Goal: Task Accomplishment & Management: Manage account settings

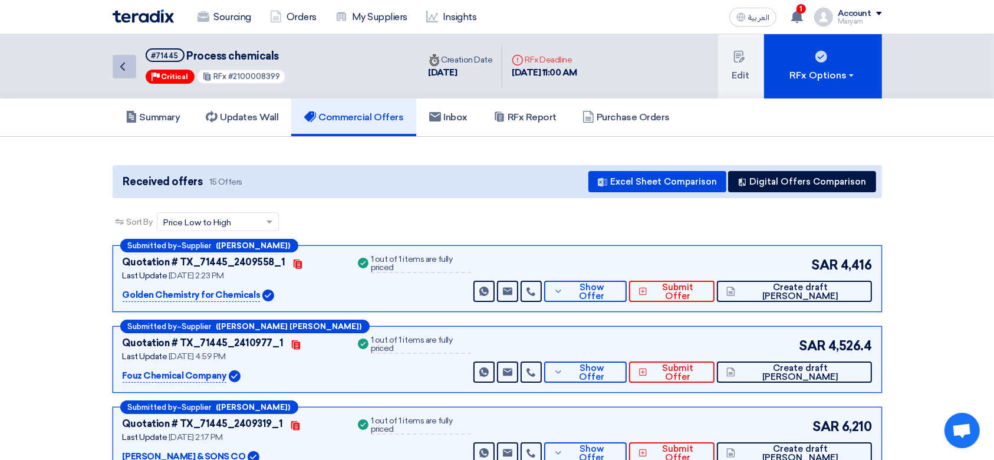
click at [132, 64] on link "Back" at bounding box center [125, 67] width 24 height 24
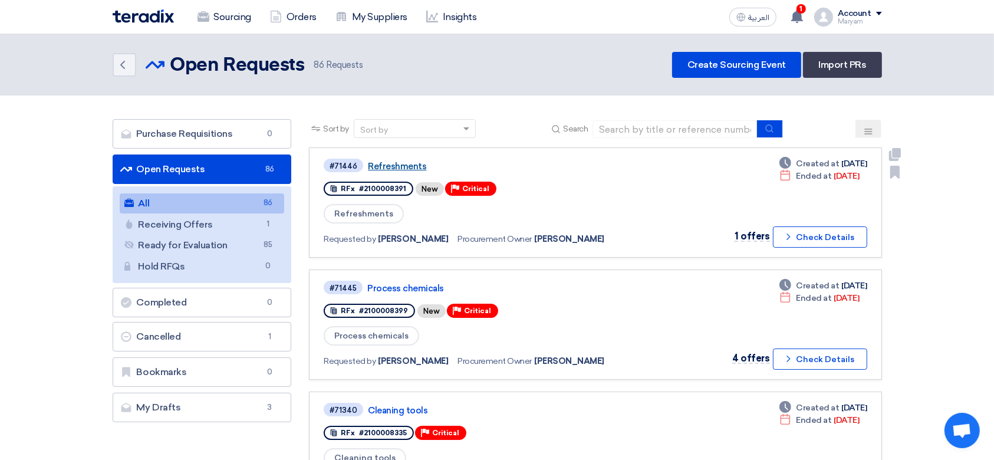
click at [399, 167] on link "Refreshments" at bounding box center [515, 166] width 295 height 11
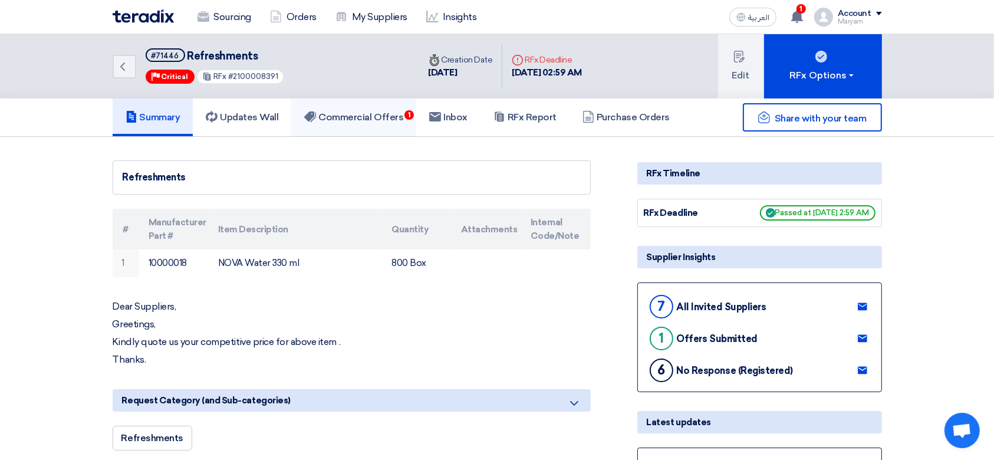
click at [368, 118] on h5 "Commercial Offers 1" at bounding box center [353, 117] width 99 height 12
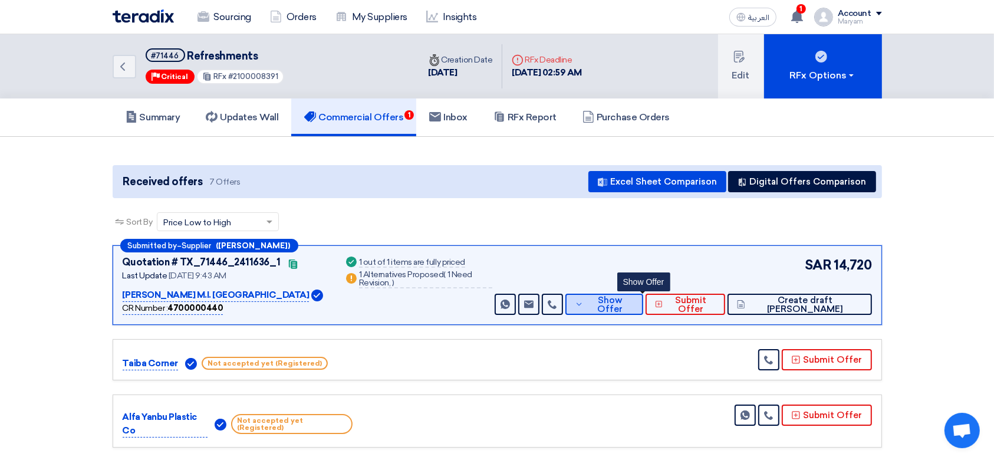
click at [630, 299] on span "Show Offer" at bounding box center [609, 305] width 47 height 18
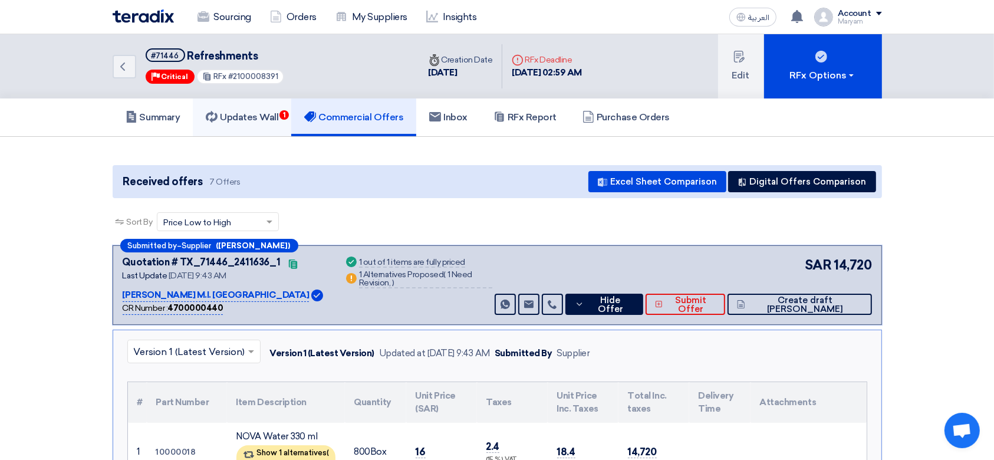
click at [265, 126] on link "Updates Wall 1" at bounding box center [242, 117] width 98 height 38
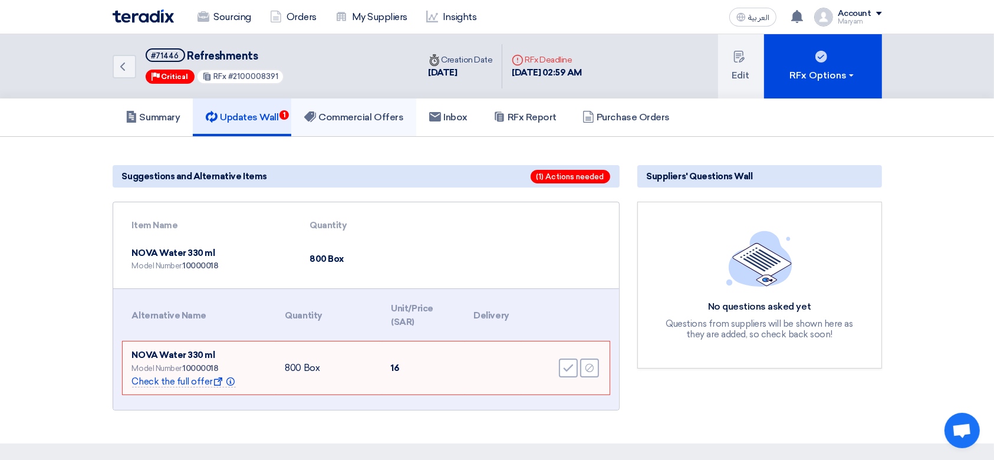
click at [332, 112] on h5 "Commercial Offers" at bounding box center [353, 117] width 99 height 12
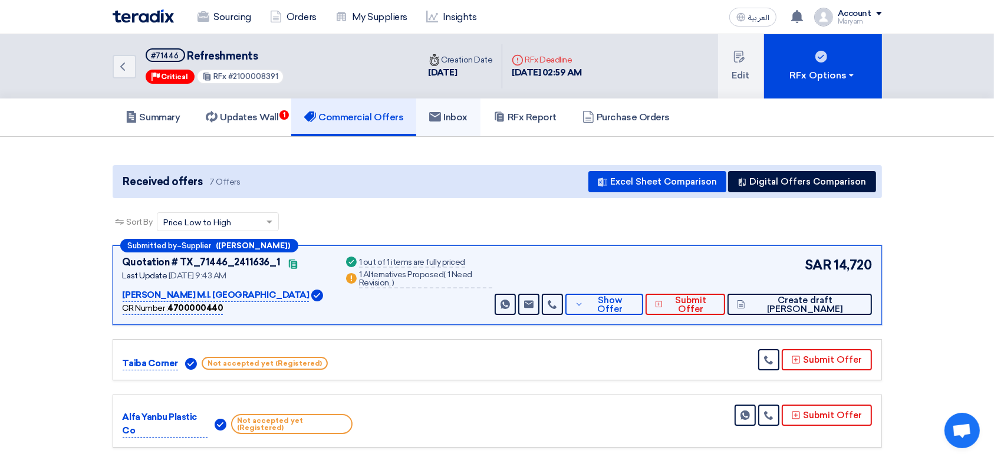
click at [467, 112] on h5 "Inbox" at bounding box center [448, 117] width 38 height 12
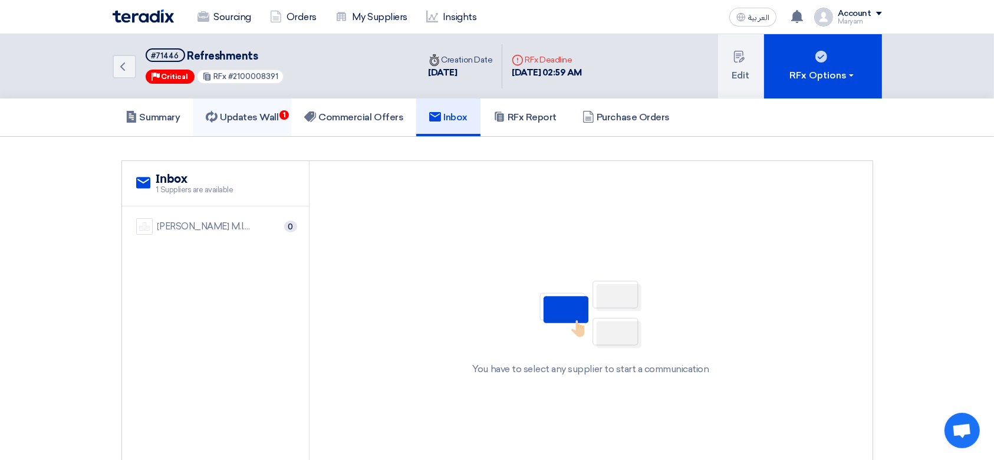
click at [270, 117] on h5 "Updates Wall 1" at bounding box center [242, 117] width 72 height 12
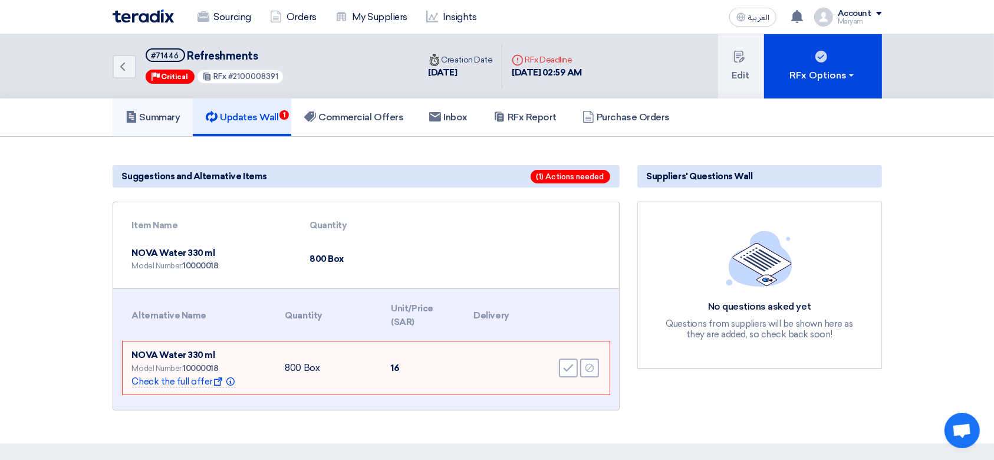
click at [162, 127] on link "Summary" at bounding box center [153, 117] width 81 height 38
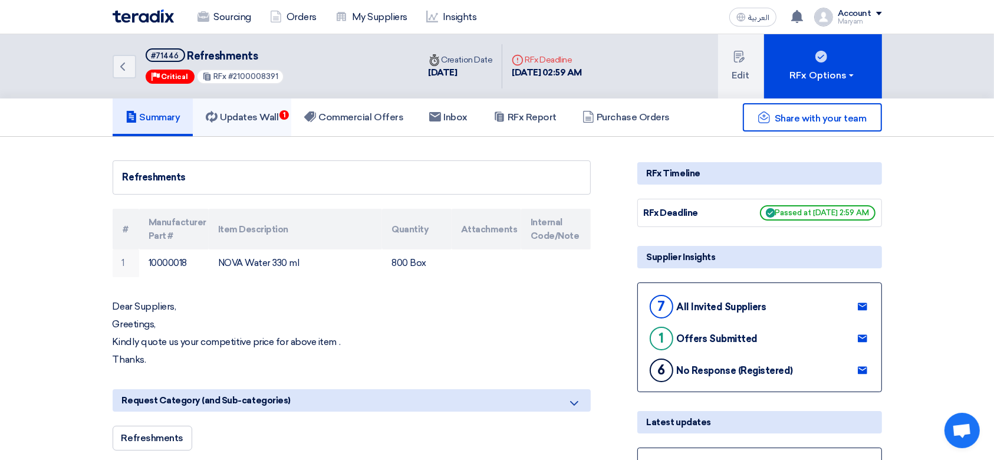
click at [250, 110] on link "Updates Wall 1" at bounding box center [242, 117] width 98 height 38
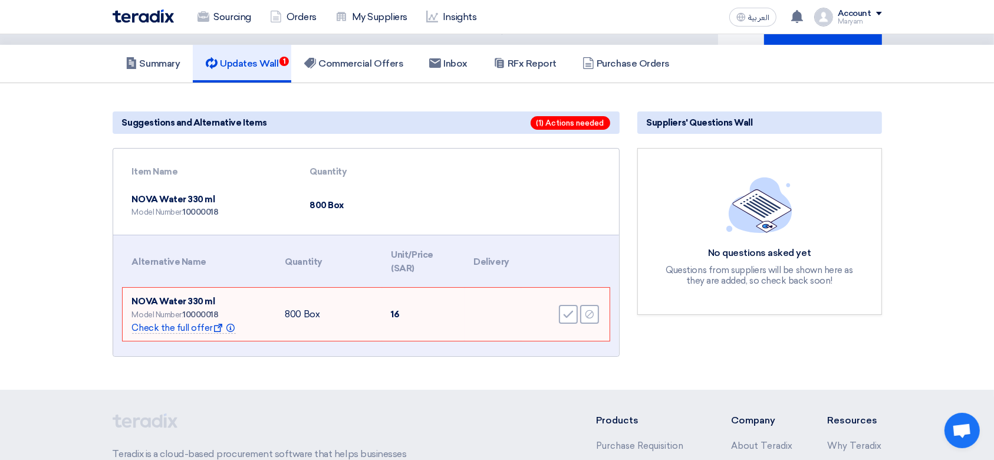
scroll to position [78, 0]
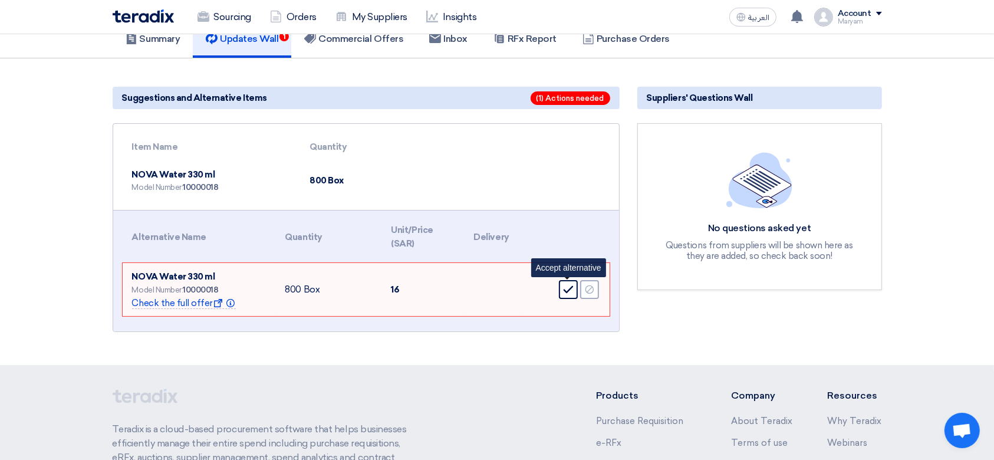
click at [565, 286] on icon "Accept" at bounding box center [568, 289] width 11 height 11
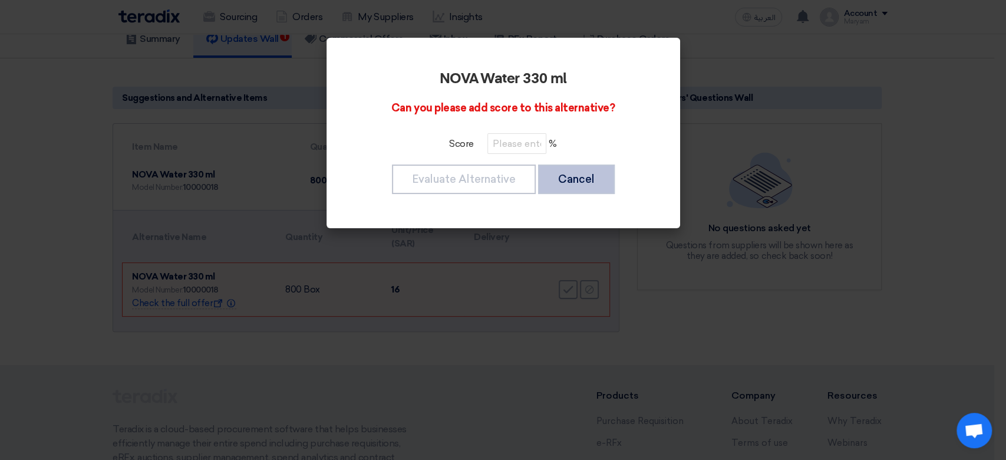
click at [584, 180] on button "Cancel" at bounding box center [576, 178] width 77 height 29
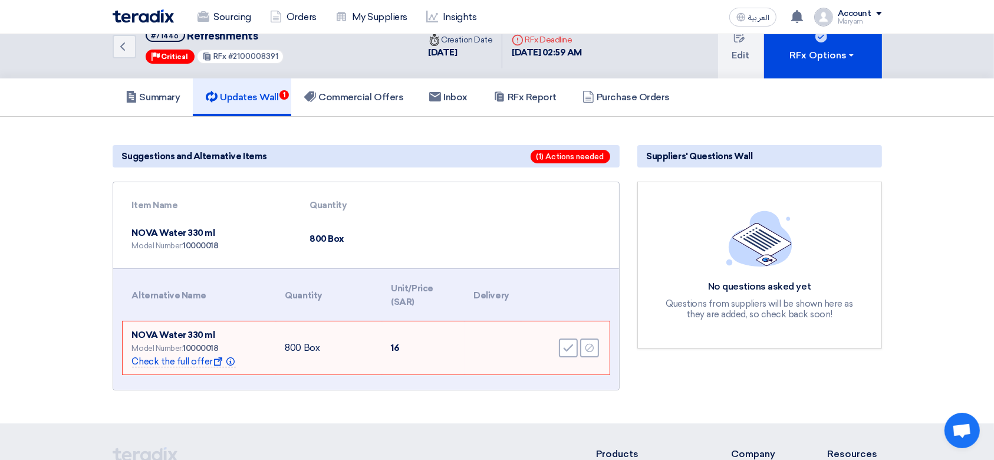
scroll to position [0, 0]
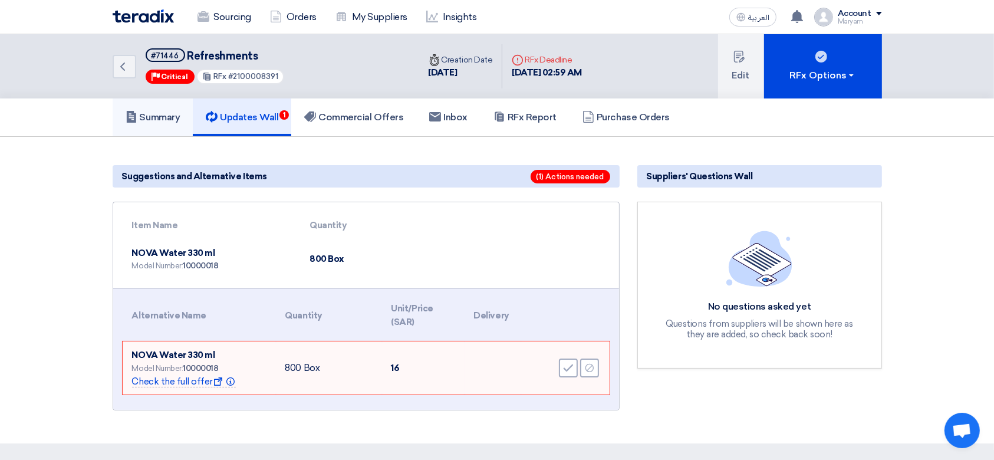
click at [143, 121] on h5 "Summary" at bounding box center [153, 117] width 55 height 12
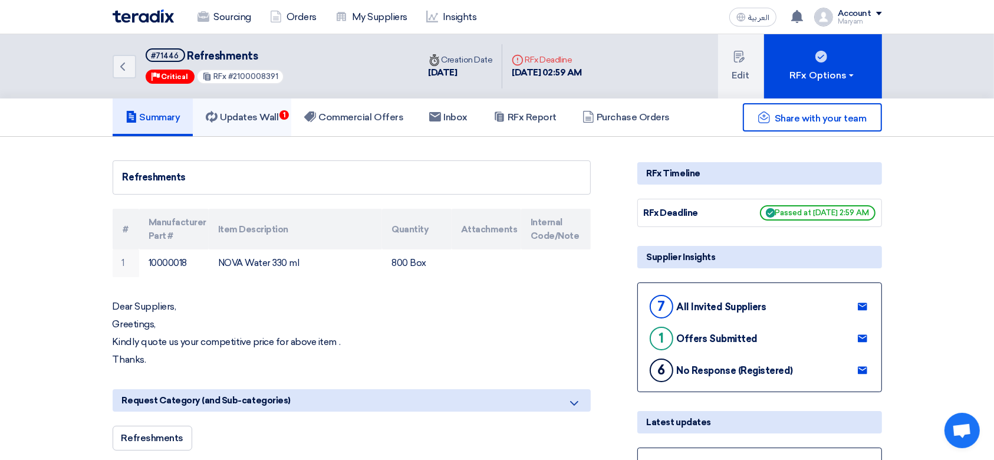
click at [248, 103] on link "Updates Wall 1" at bounding box center [242, 117] width 98 height 38
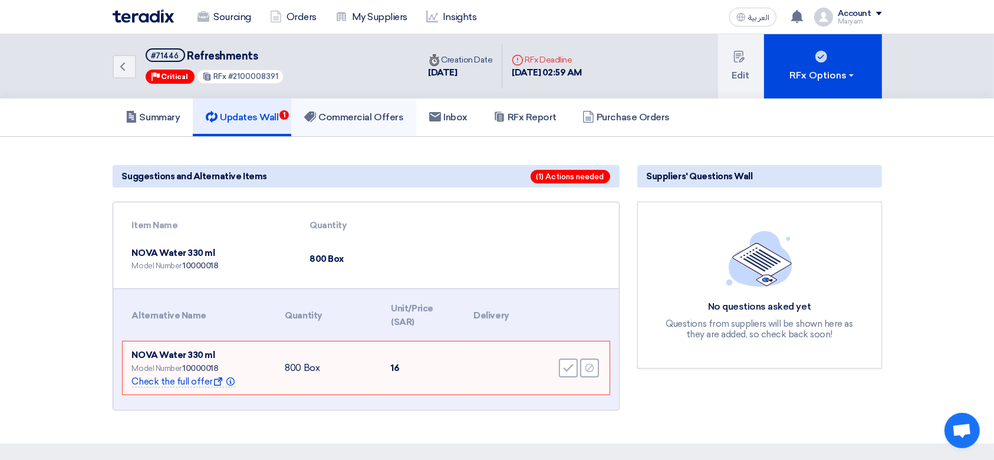
click at [316, 113] on use at bounding box center [310, 116] width 12 height 11
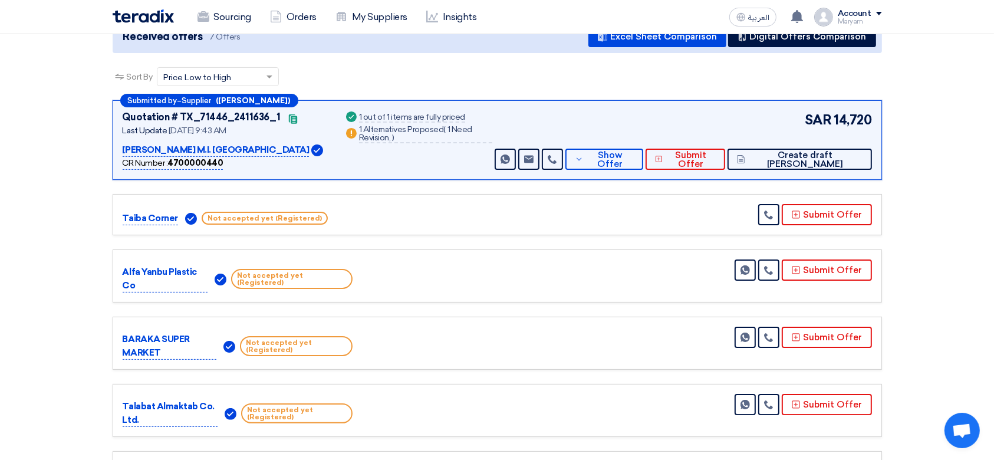
scroll to position [88, 0]
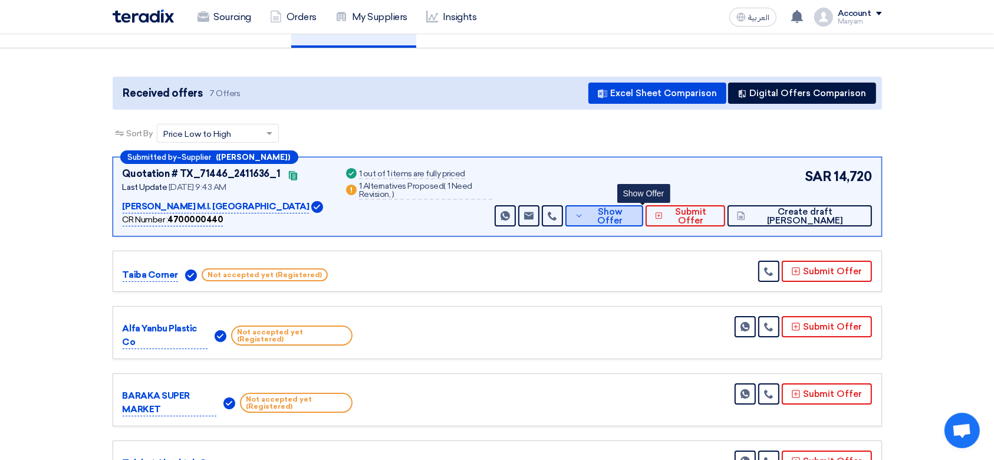
click at [634, 217] on span "Show Offer" at bounding box center [609, 216] width 47 height 18
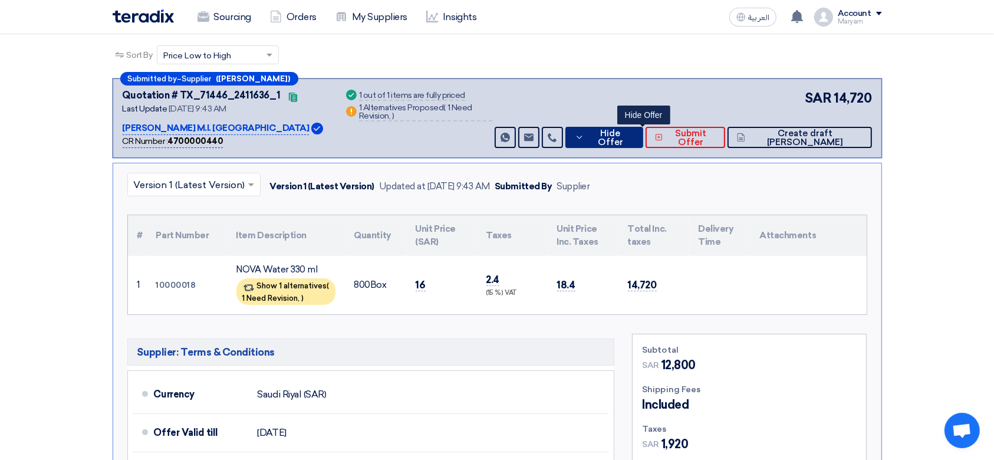
scroll to position [0, 0]
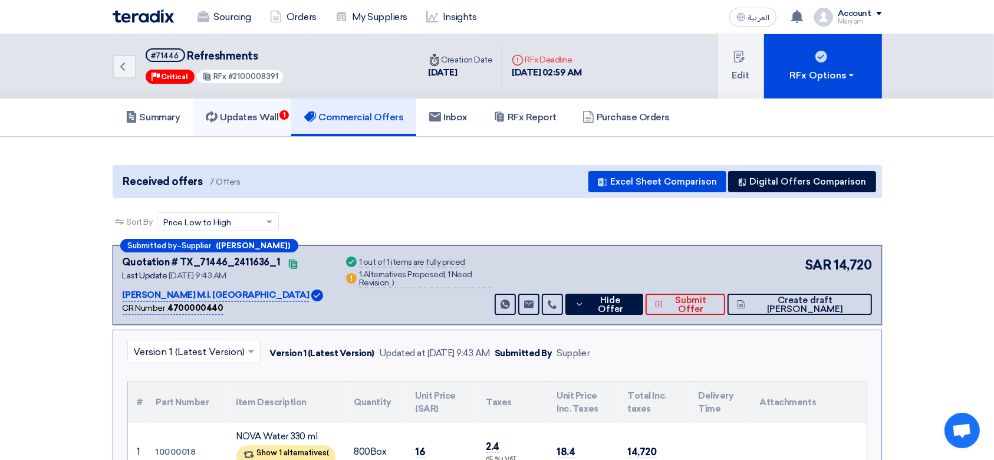
click at [255, 105] on link "Updates Wall 1" at bounding box center [242, 117] width 98 height 38
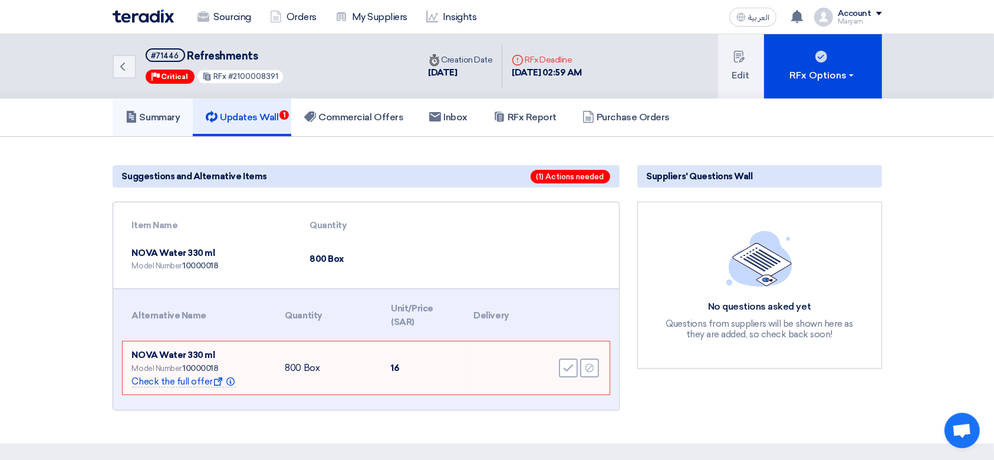
click at [161, 126] on link "Summary" at bounding box center [153, 117] width 81 height 38
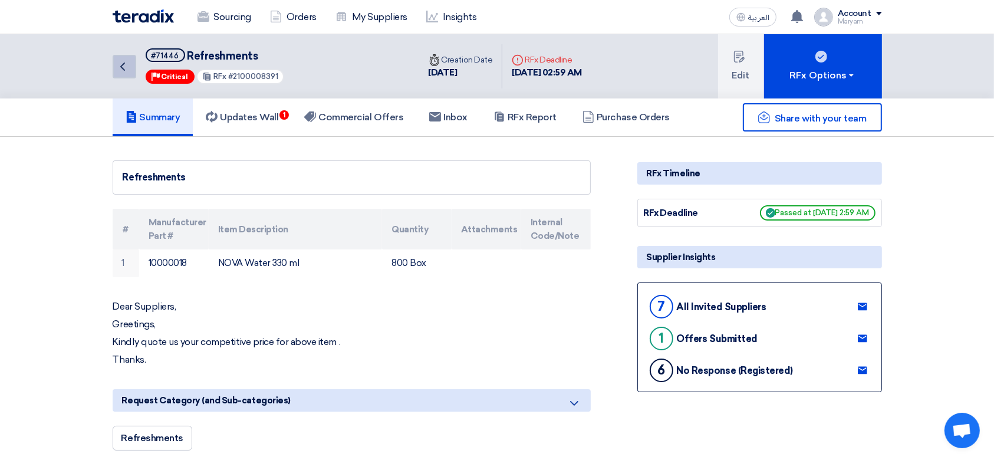
click at [131, 67] on link "Back" at bounding box center [125, 67] width 24 height 24
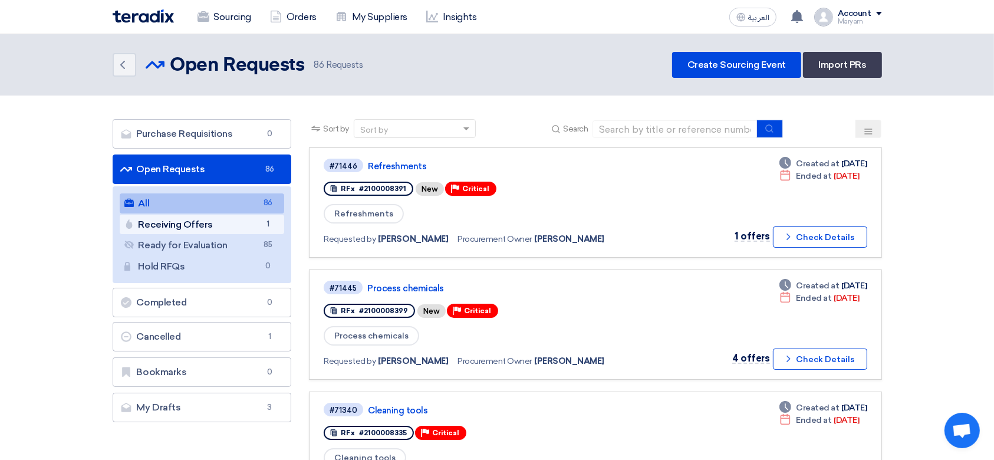
click at [171, 229] on link "Receiving Offers Receiving Offers 1" at bounding box center [202, 225] width 165 height 20
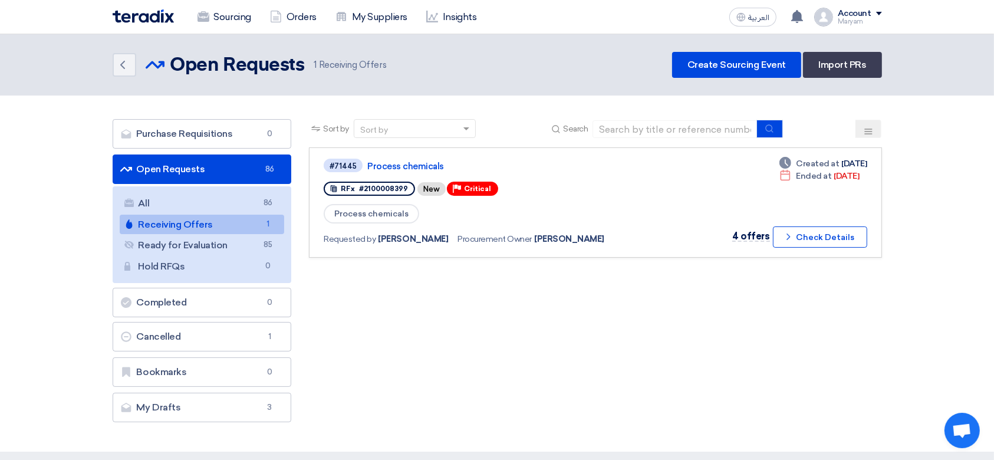
click at [212, 163] on link "Open Requests Open Requests 86" at bounding box center [202, 168] width 179 height 29
click at [192, 195] on link "All All 86" at bounding box center [202, 203] width 165 height 20
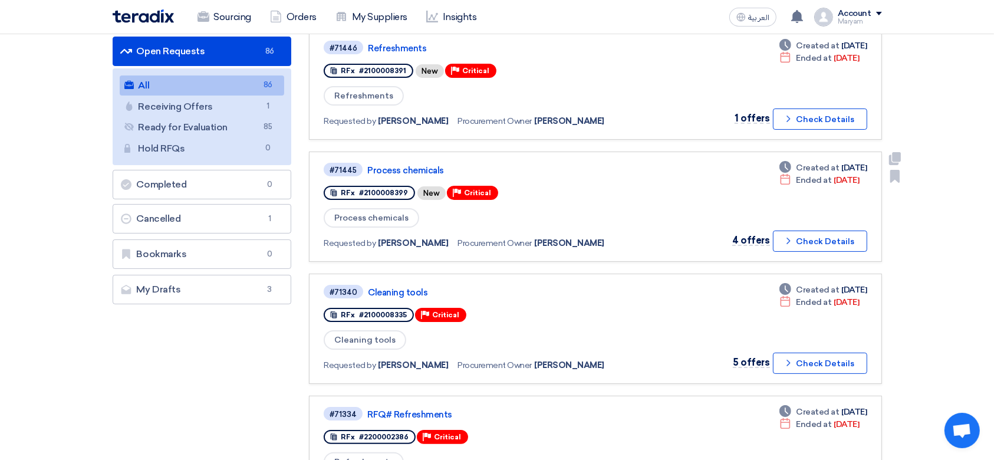
scroll to position [157, 0]
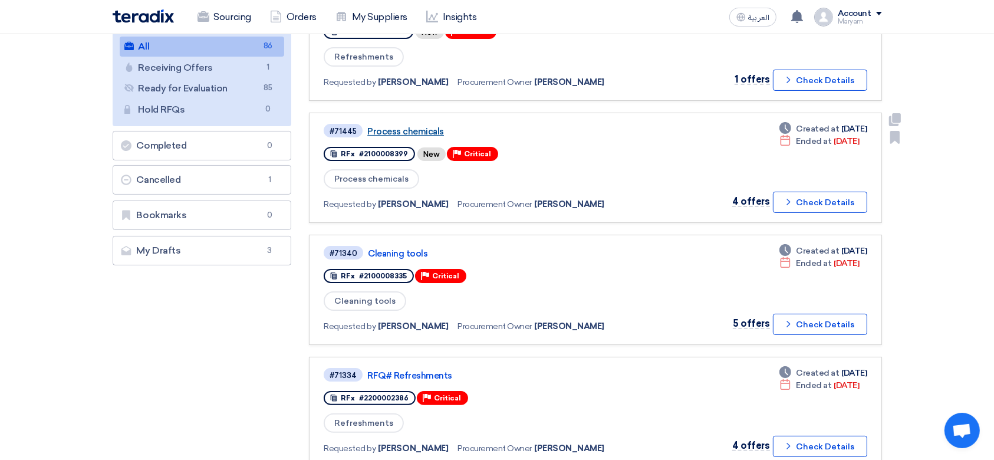
click at [409, 131] on link "Process chemicals" at bounding box center [514, 131] width 295 height 11
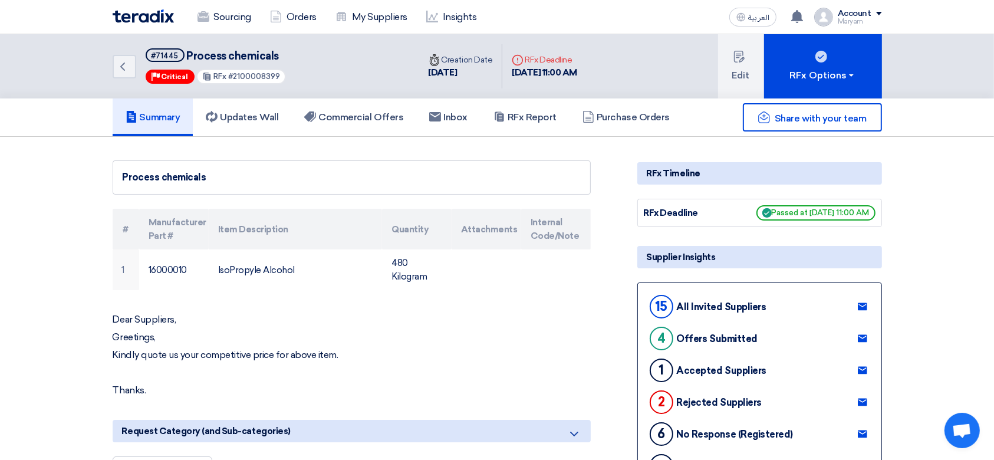
click at [267, 70] on div "RFx #2100008399" at bounding box center [241, 76] width 90 height 15
copy span "2100008399"
click at [336, 108] on link "Commercial Offers" at bounding box center [353, 117] width 125 height 38
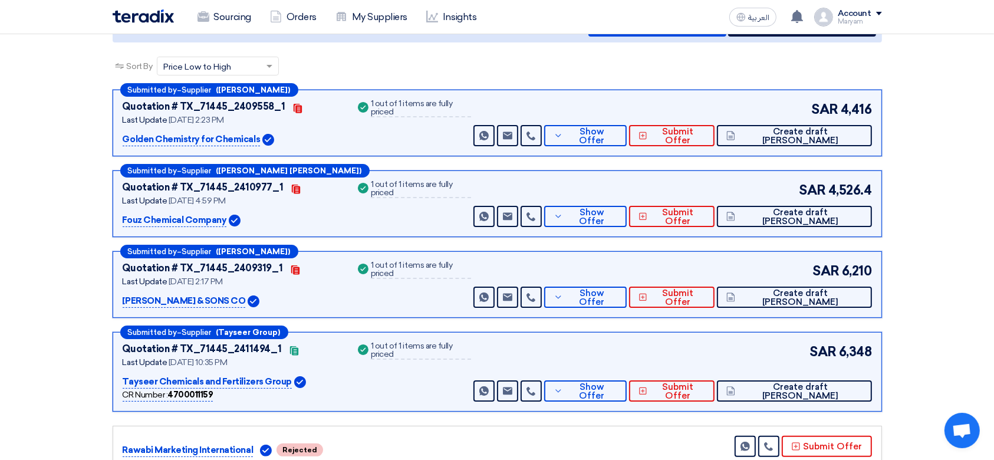
scroll to position [157, 0]
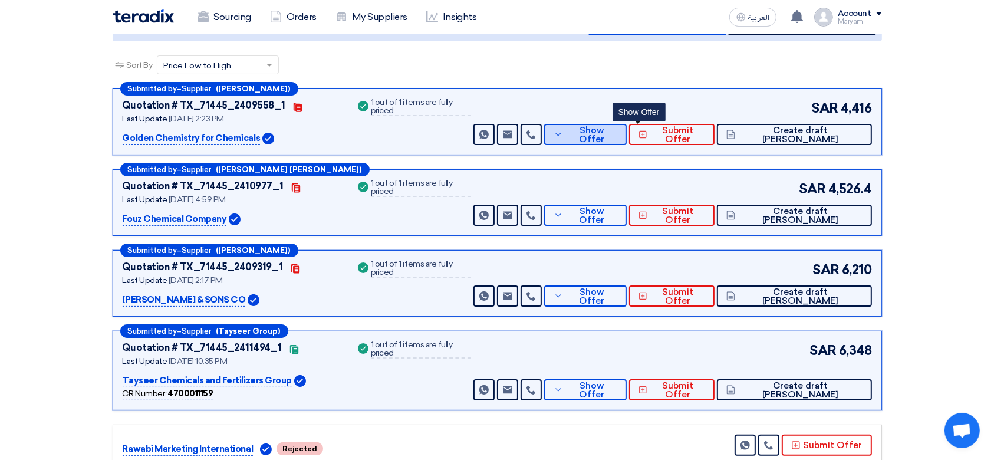
click at [617, 137] on span "Show Offer" at bounding box center [591, 135] width 51 height 18
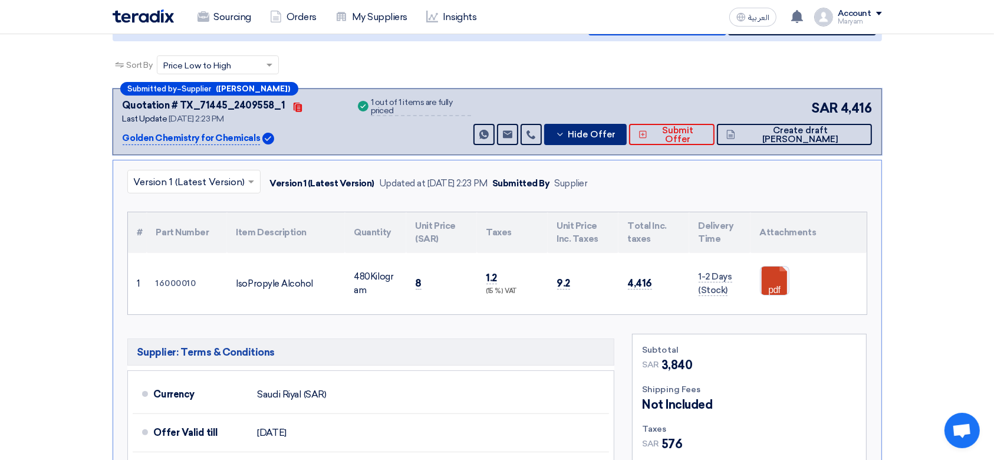
scroll to position [314, 0]
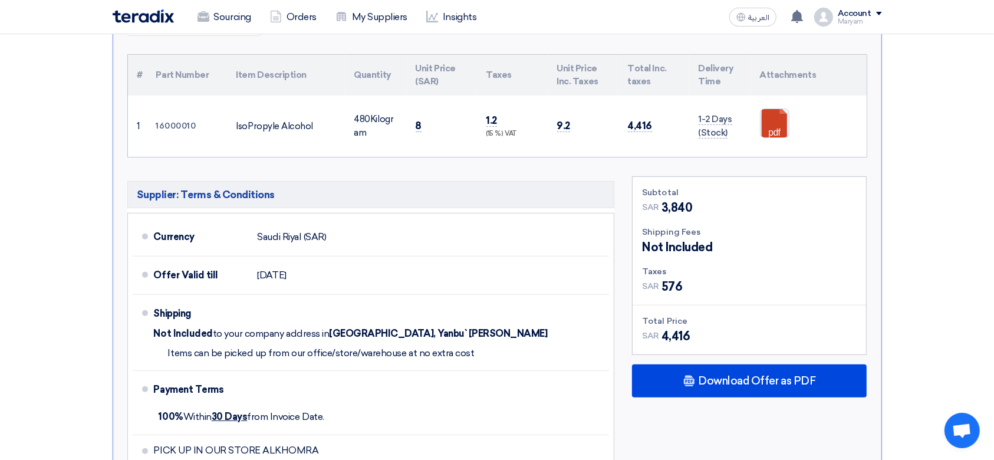
click at [412, 123] on td "8" at bounding box center [441, 125] width 71 height 61
click at [435, 143] on td "8" at bounding box center [441, 125] width 71 height 61
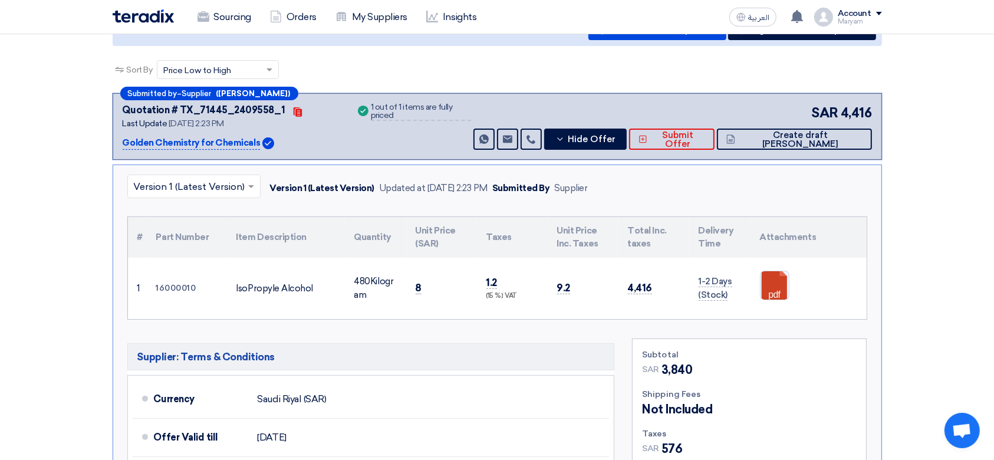
scroll to position [157, 0]
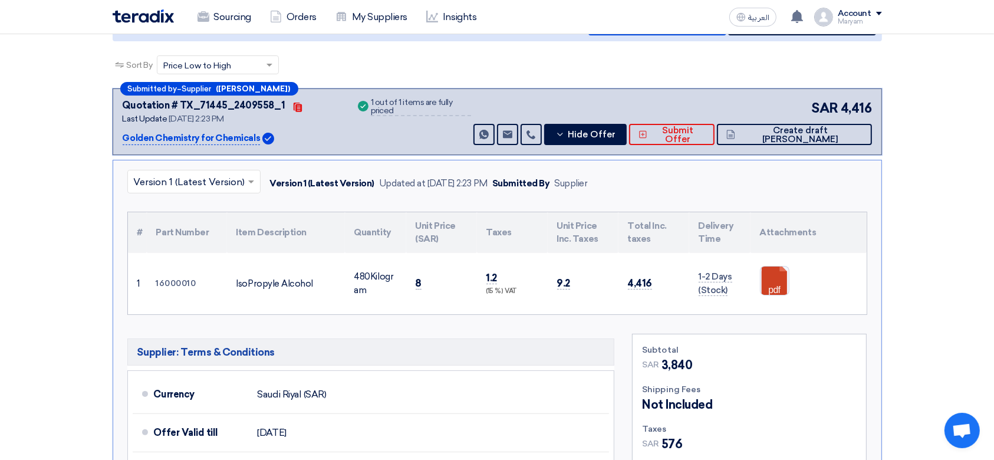
click at [414, 282] on td "8" at bounding box center [441, 283] width 71 height 61
copy span "8"
